Goal: Check status: Check status

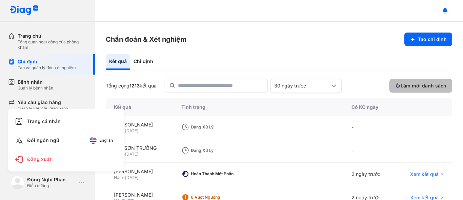
click at [418, 82] on button "Làm mới danh sách" at bounding box center [421, 86] width 63 height 14
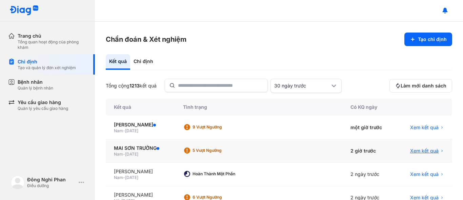
click at [410, 151] on span "Xem kết quả" at bounding box center [424, 150] width 28 height 7
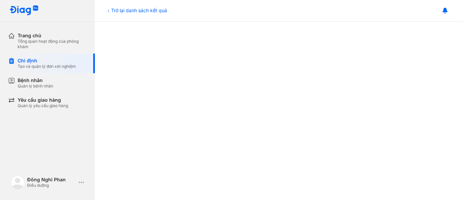
scroll to position [102, 0]
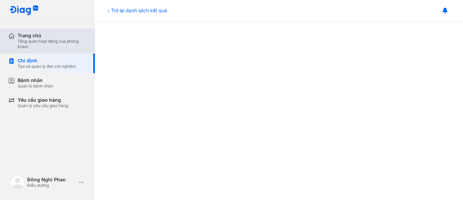
click at [21, 41] on div "Tổng quan hoạt động của phòng khám" at bounding box center [52, 44] width 69 height 11
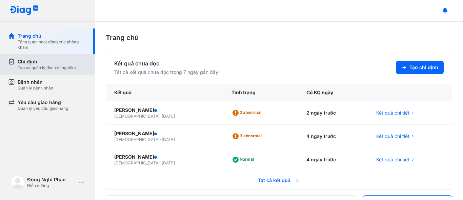
click at [44, 69] on div "Tạo và quản lý đơn xét nghiệm" at bounding box center [47, 67] width 58 height 5
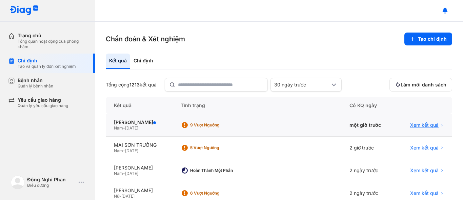
click at [423, 124] on span "Xem kết quả" at bounding box center [424, 125] width 28 height 6
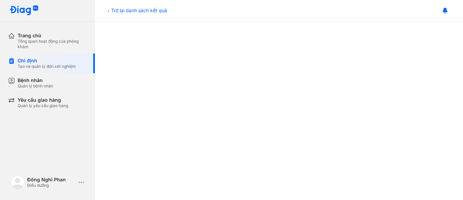
scroll to position [102, 0]
